Goal: Information Seeking & Learning: Learn about a topic

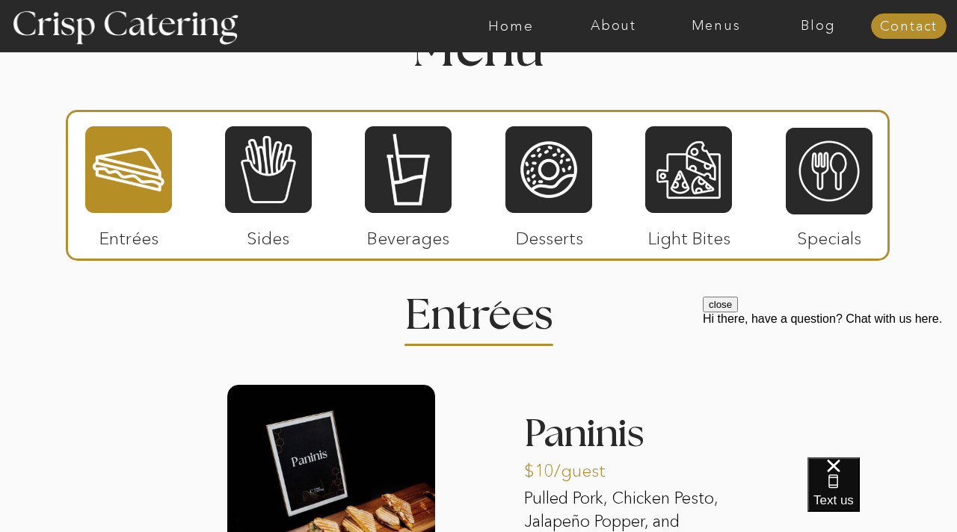
scroll to position [1780, 0]
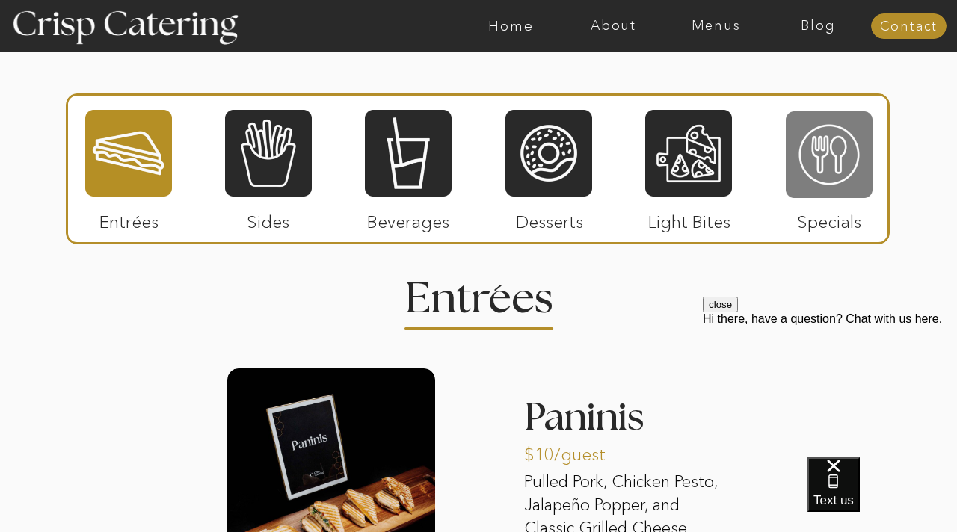
click at [821, 146] on div at bounding box center [828, 155] width 87 height 90
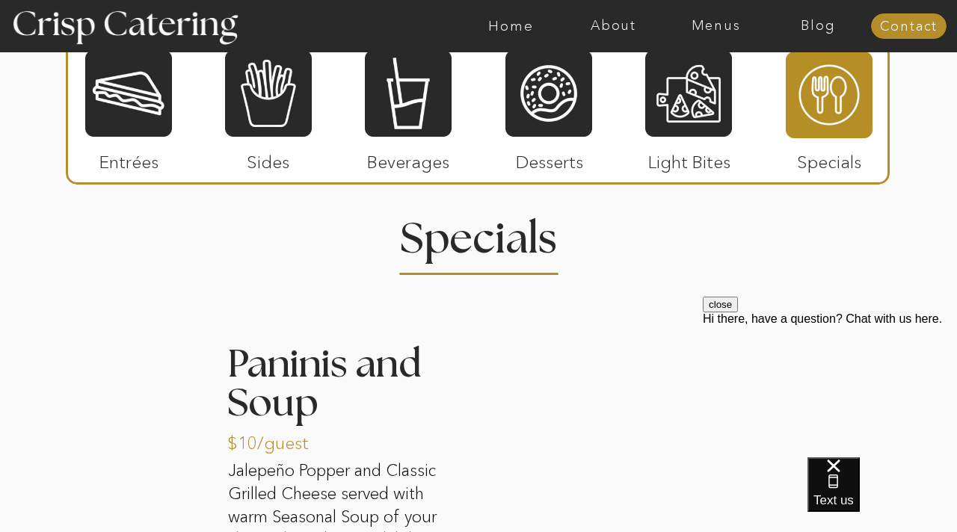
scroll to position [1839, 0]
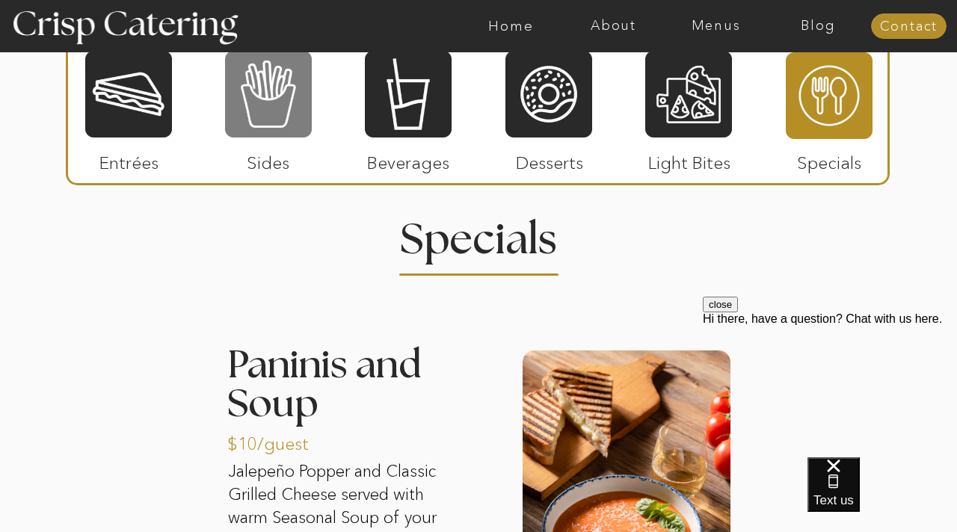
click at [285, 127] on div at bounding box center [268, 94] width 87 height 90
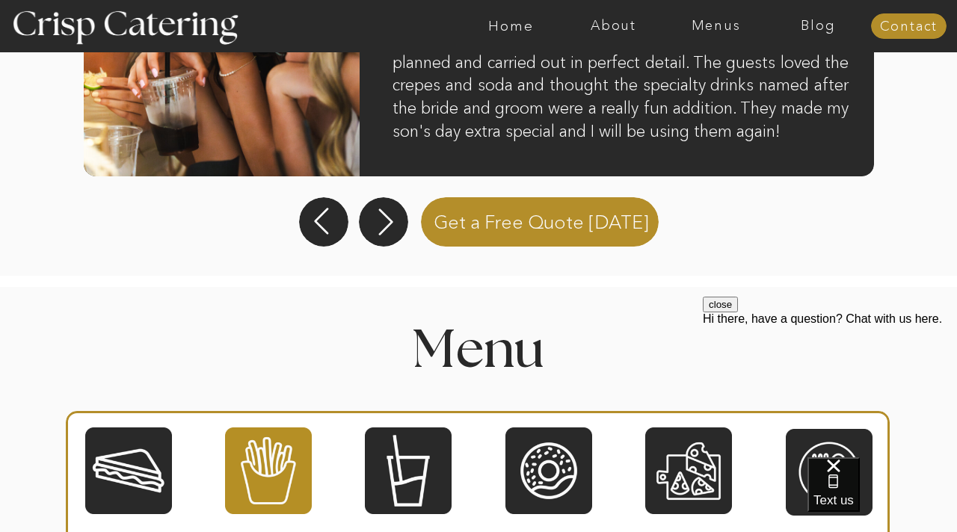
scroll to position [1570, 0]
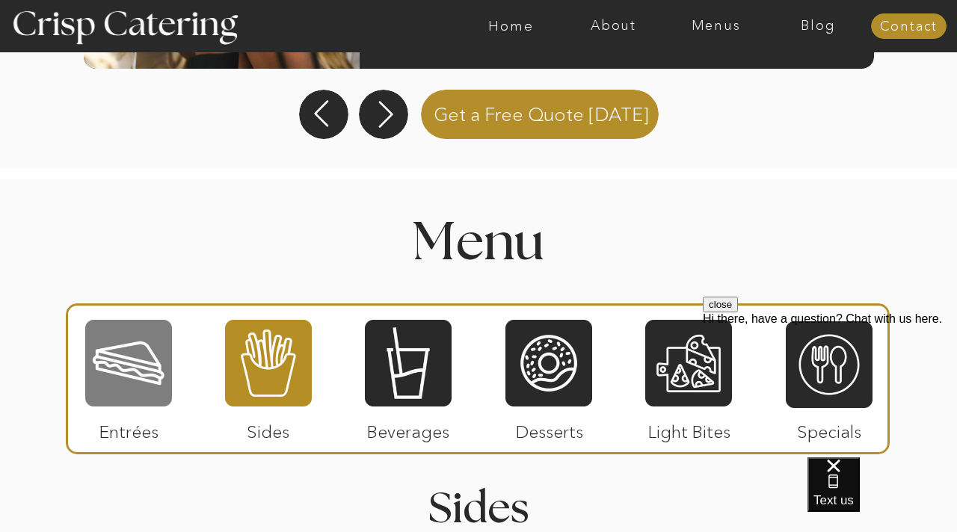
click at [97, 388] on div at bounding box center [128, 363] width 87 height 90
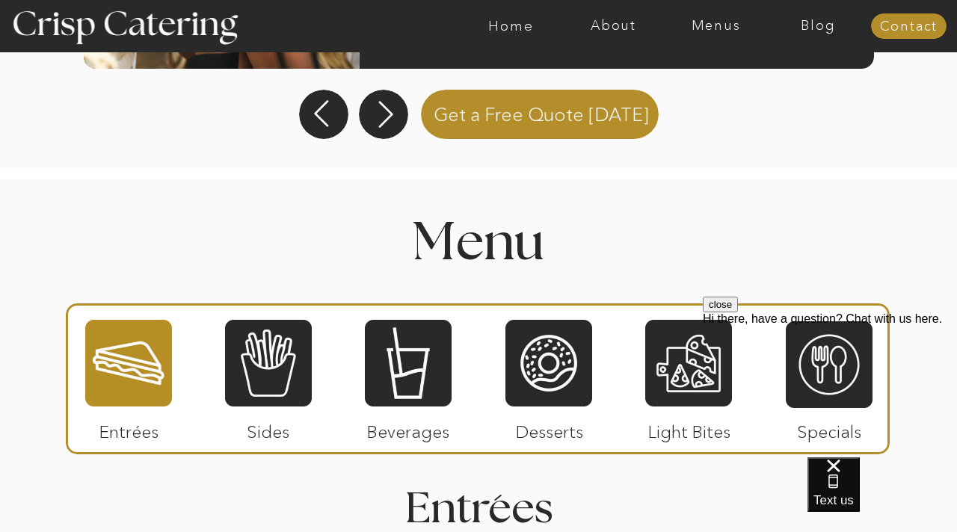
click at [149, 366] on div at bounding box center [128, 363] width 87 height 90
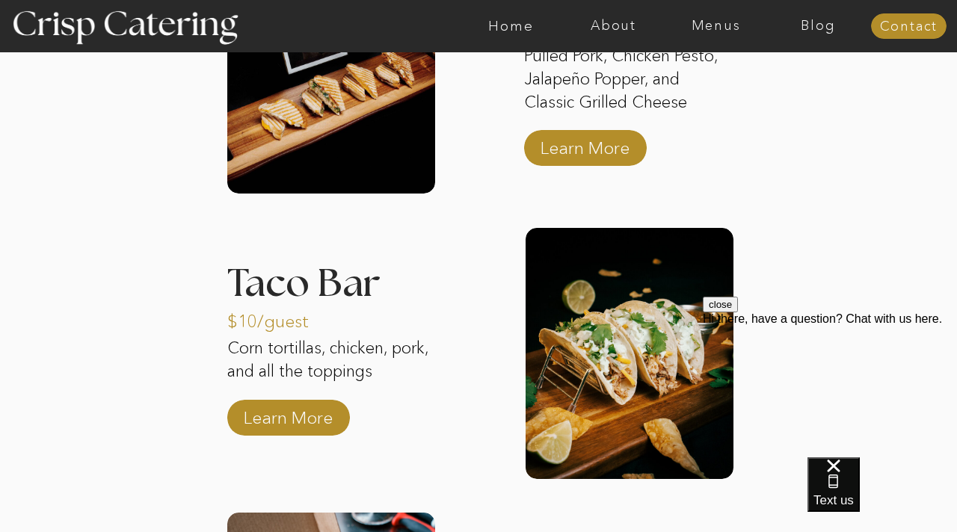
scroll to position [2297, 0]
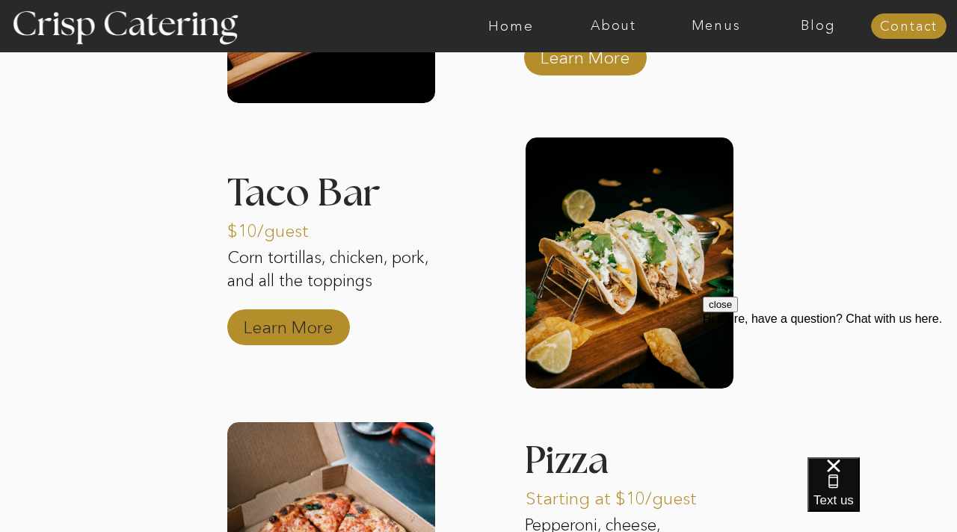
click at [313, 330] on p "Learn More" at bounding box center [287, 323] width 99 height 43
click at [283, 322] on p "Learn More" at bounding box center [287, 323] width 99 height 43
